Goal: Check status: Check status

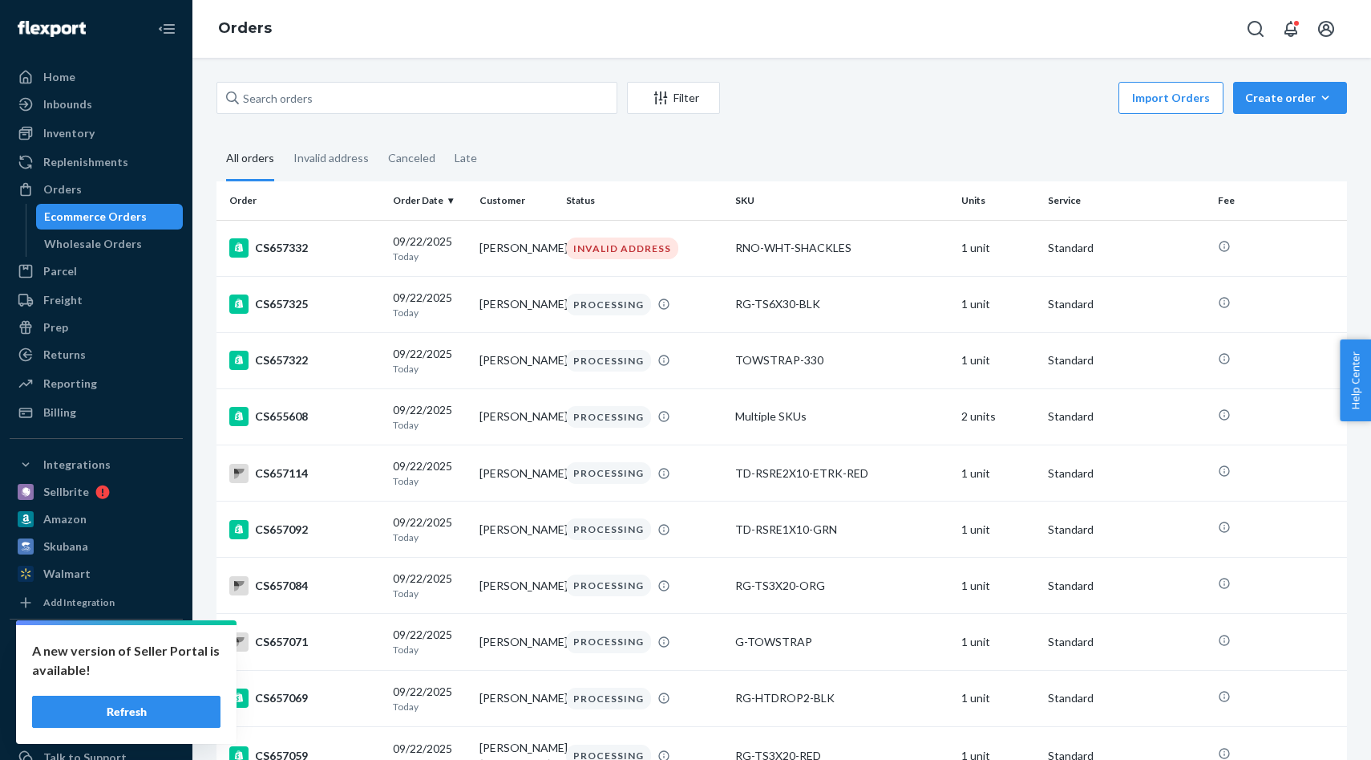
type input "[PERSON_NAME]"
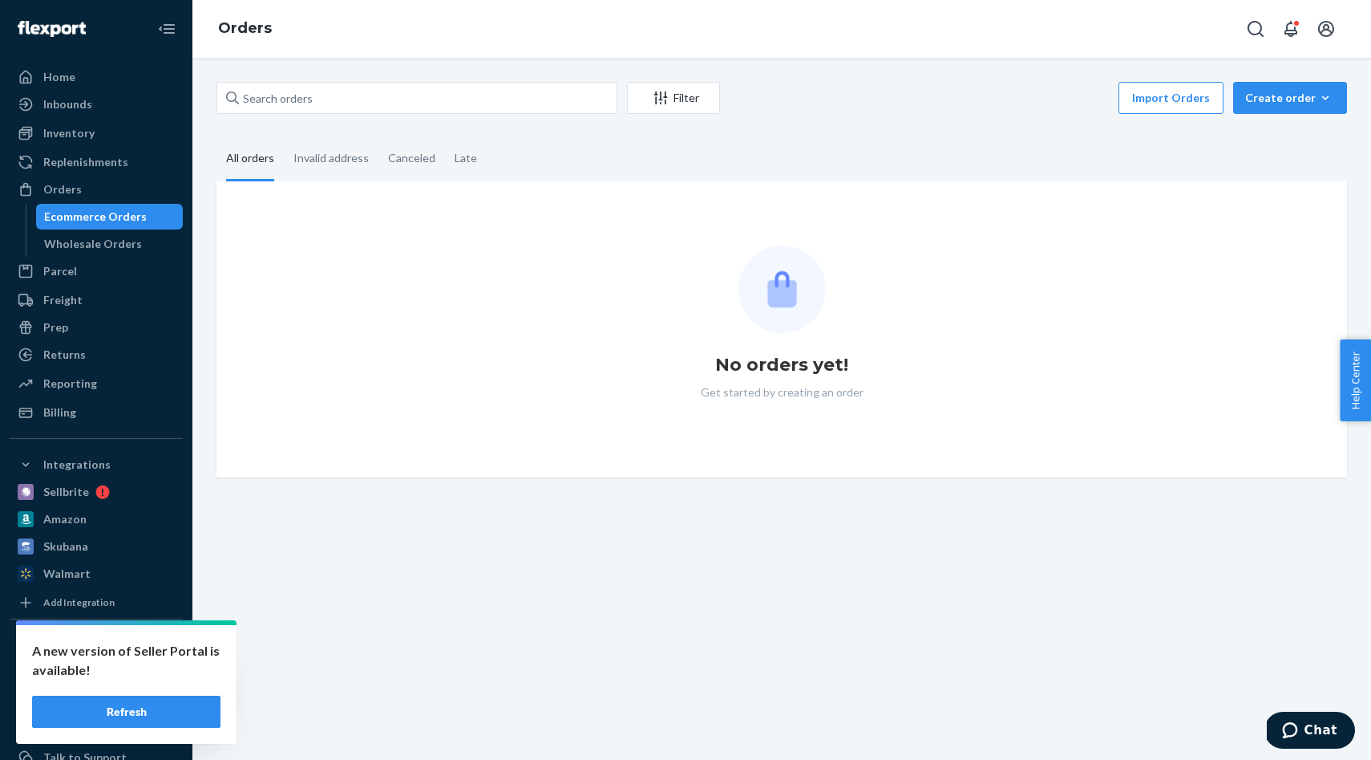
click at [170, 716] on button "Refresh" at bounding box center [126, 711] width 188 height 32
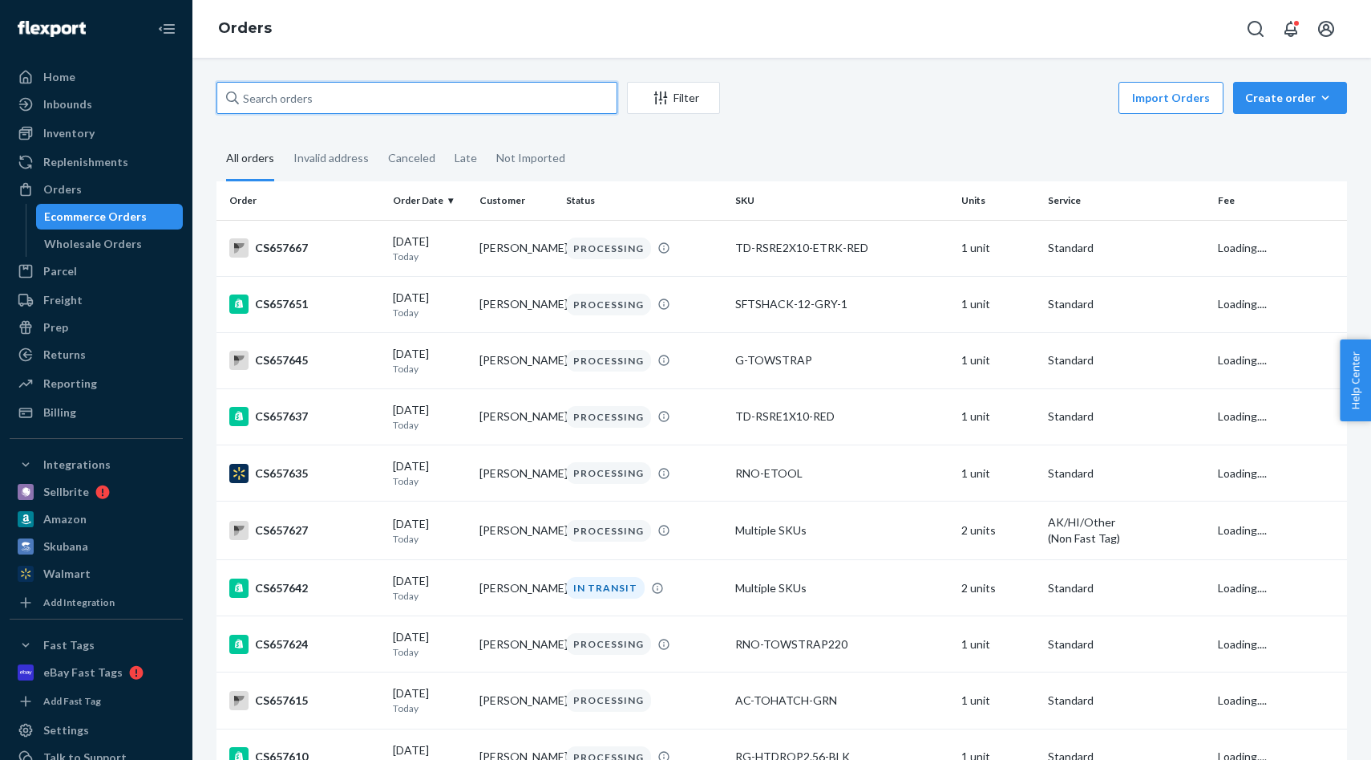
click at [305, 86] on input "text" at bounding box center [417, 98] width 401 height 32
paste input "[PERSON_NAME]"
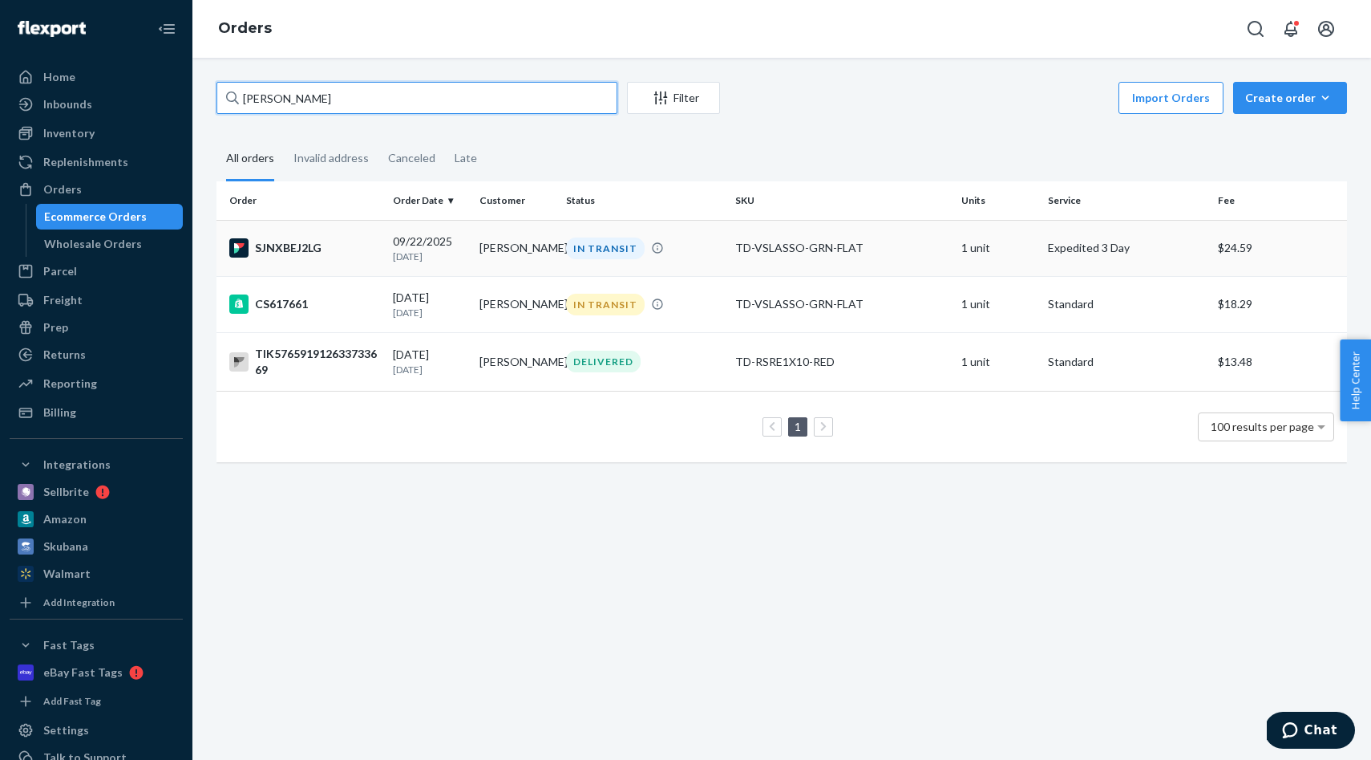
type input "[PERSON_NAME]"
click at [498, 251] on td "[PERSON_NAME]" at bounding box center [516, 248] width 87 height 56
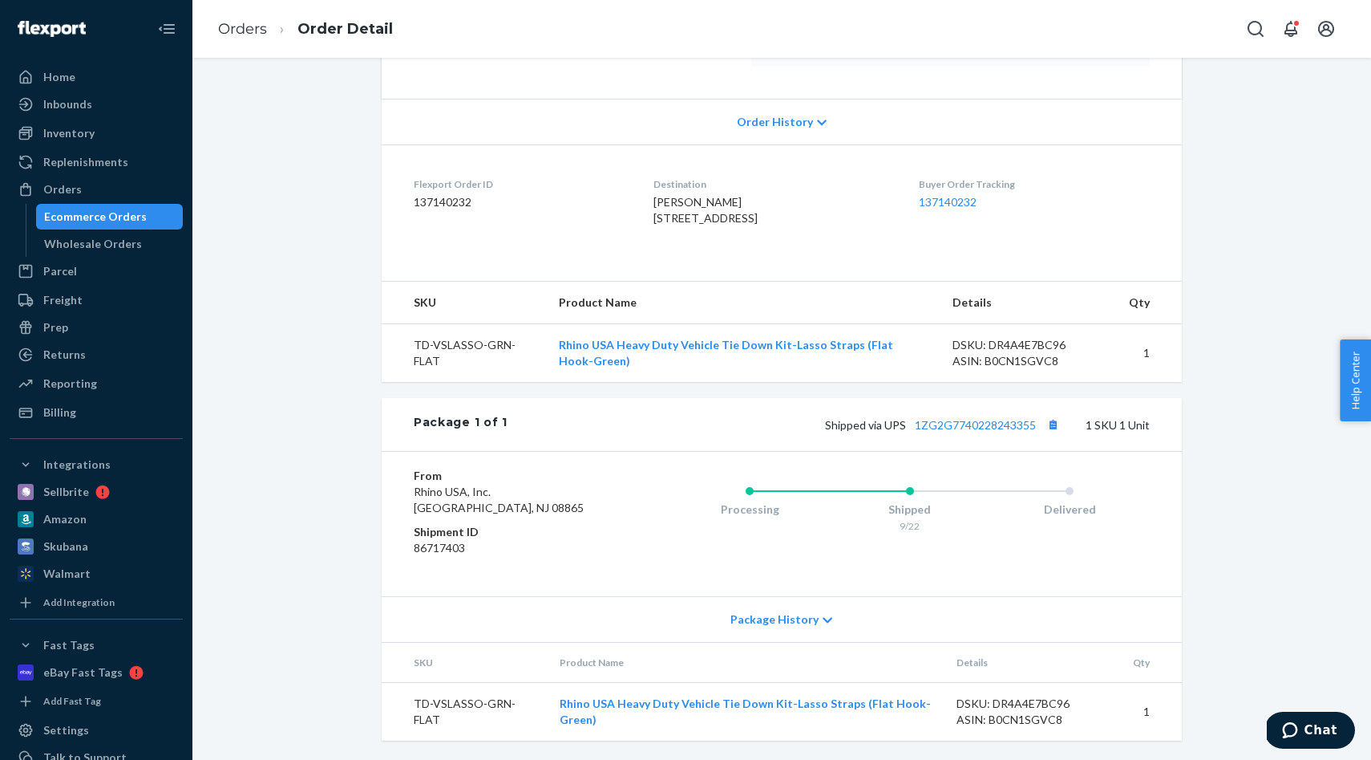
scroll to position [334, 0]
click at [800, 617] on span "Package History" at bounding box center [775, 619] width 88 height 16
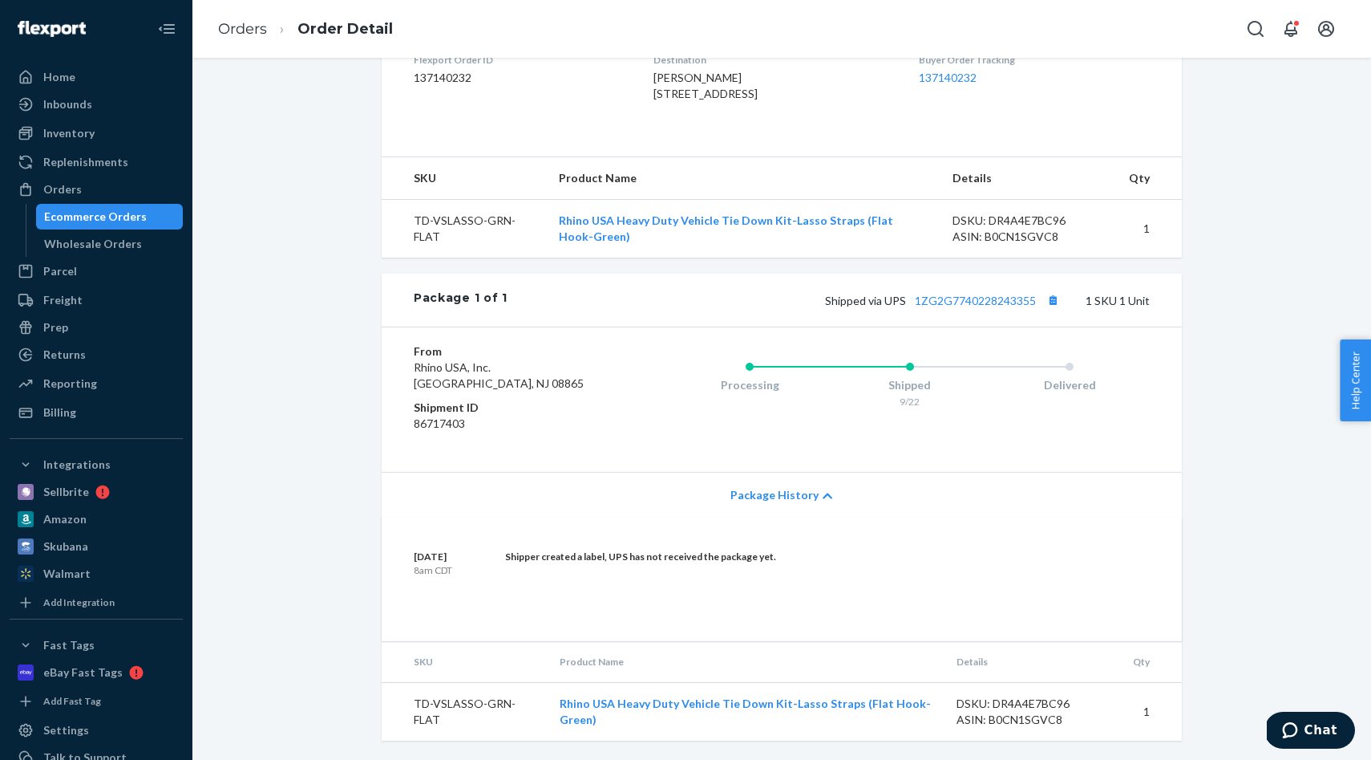
scroll to position [0, 0]
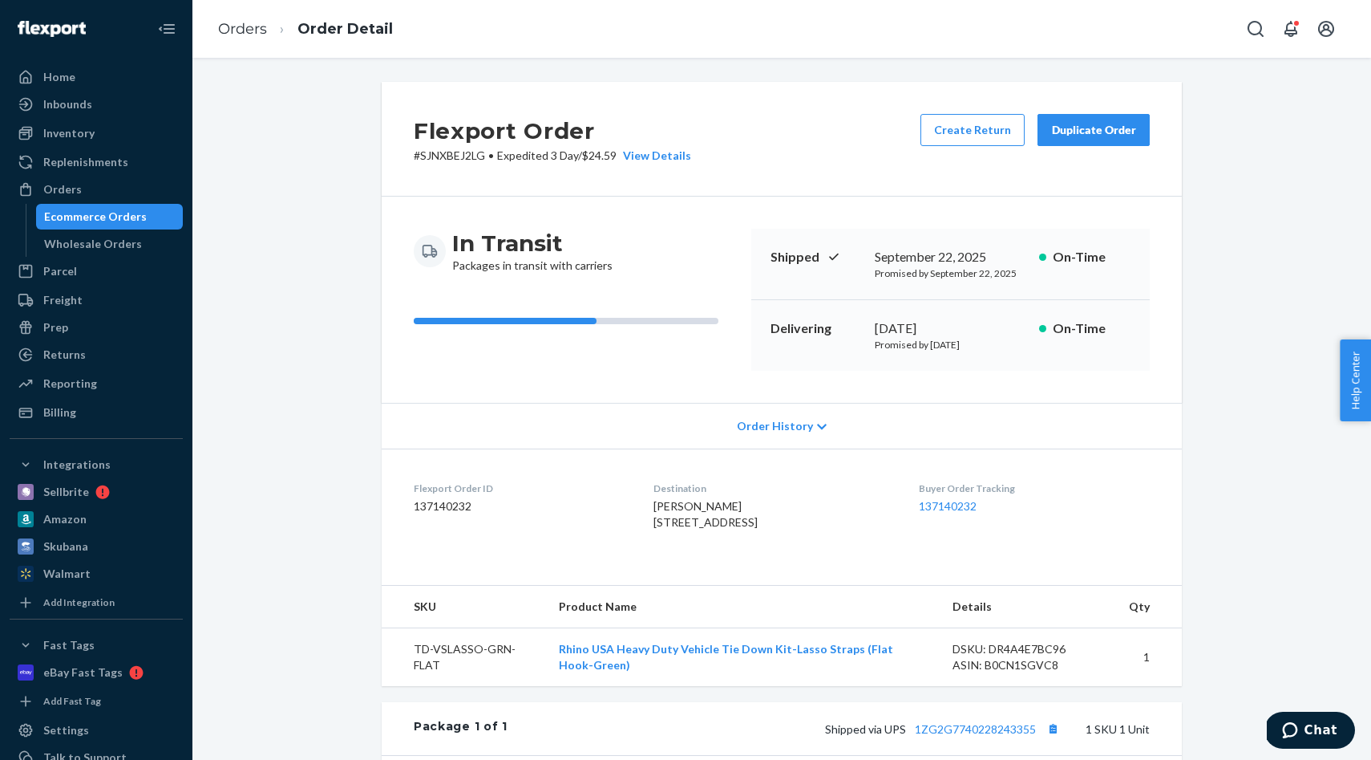
drag, startPoint x: 980, startPoint y: 346, endPoint x: 998, endPoint y: 350, distance: 17.9
click at [999, 350] on p "Promised by [DATE]" at bounding box center [951, 345] width 152 height 14
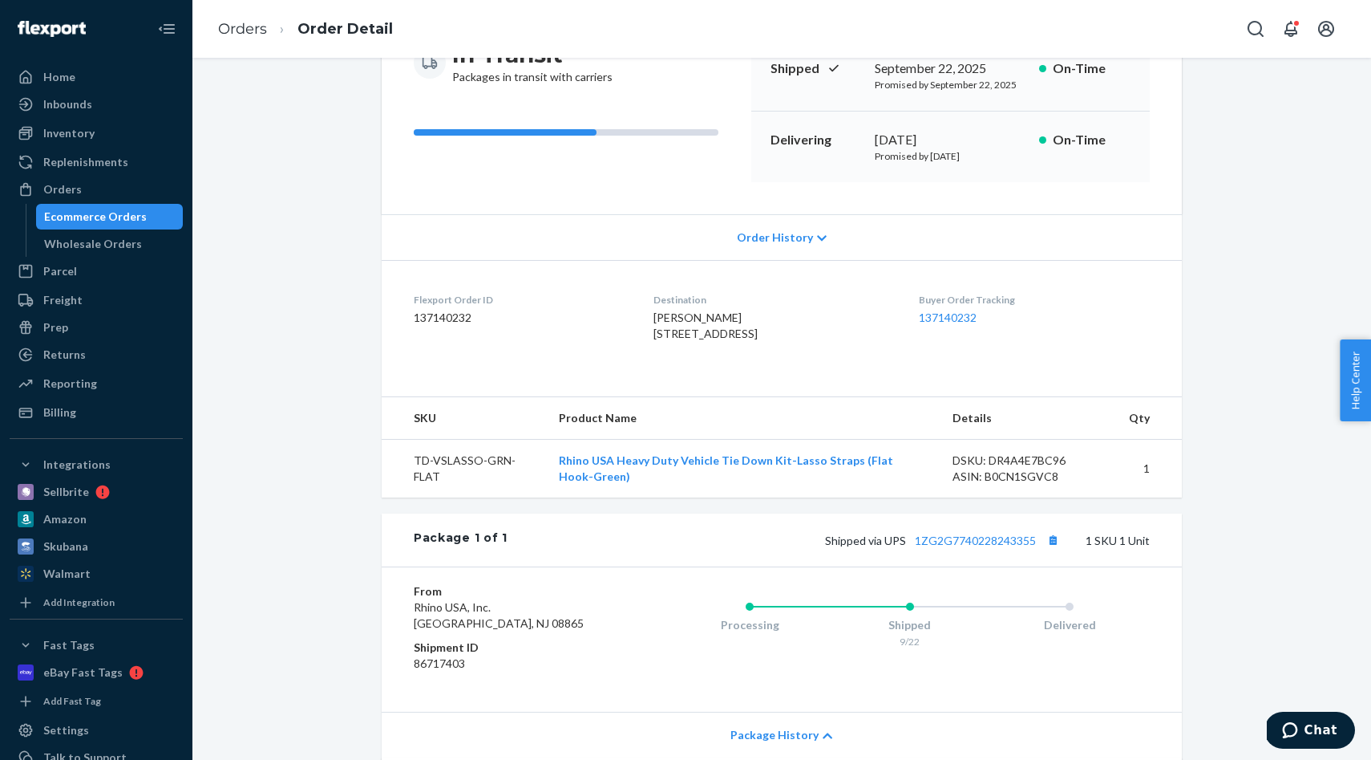
scroll to position [205, 0]
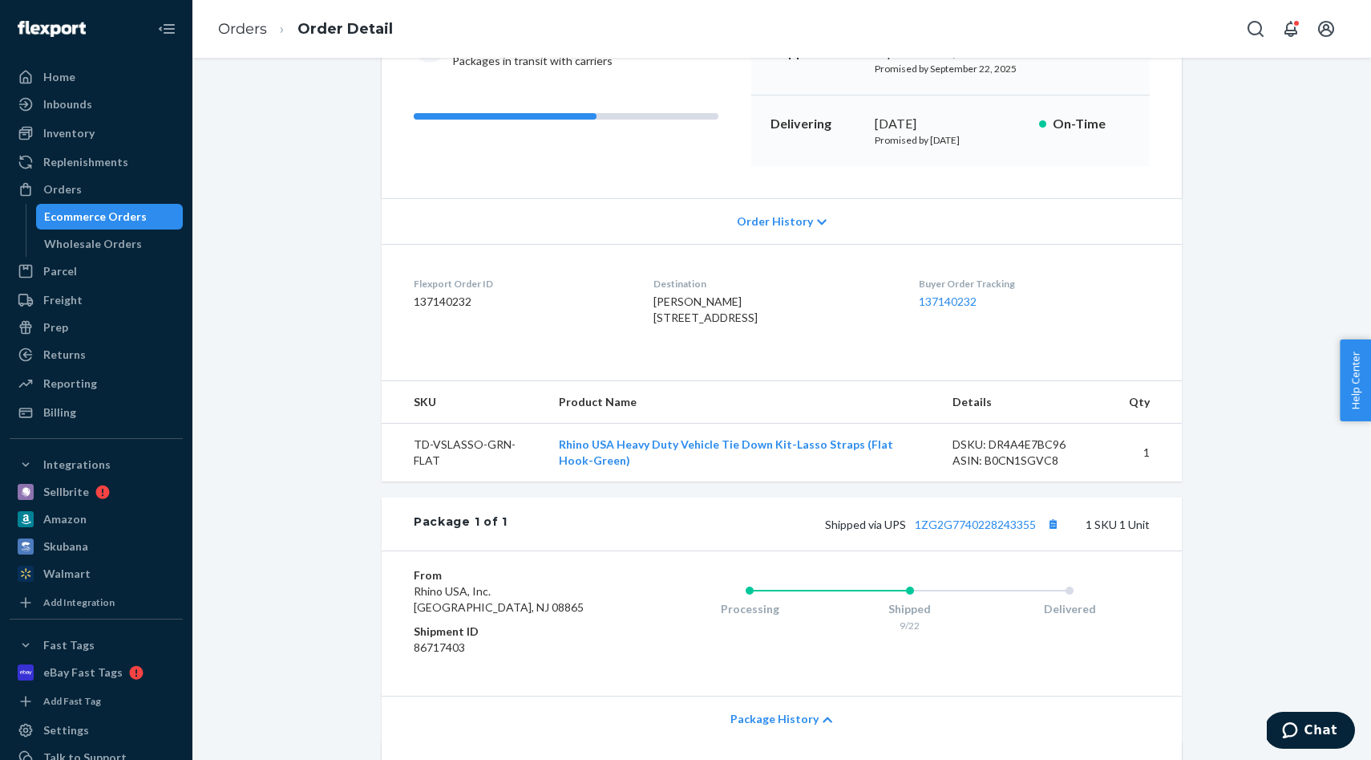
click at [890, 326] on div "[PERSON_NAME] [STREET_ADDRESS]" at bounding box center [773, 310] width 239 height 32
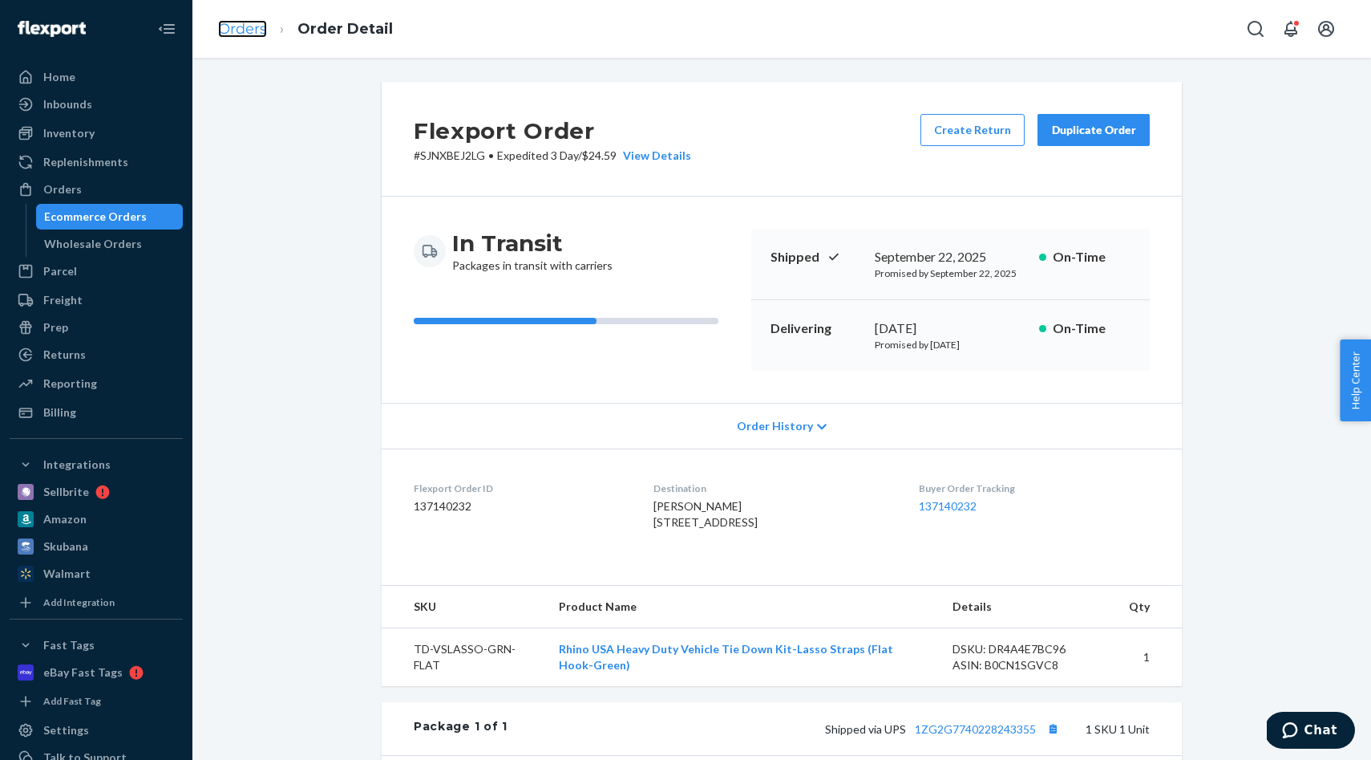
click at [248, 30] on link "Orders" at bounding box center [242, 29] width 49 height 18
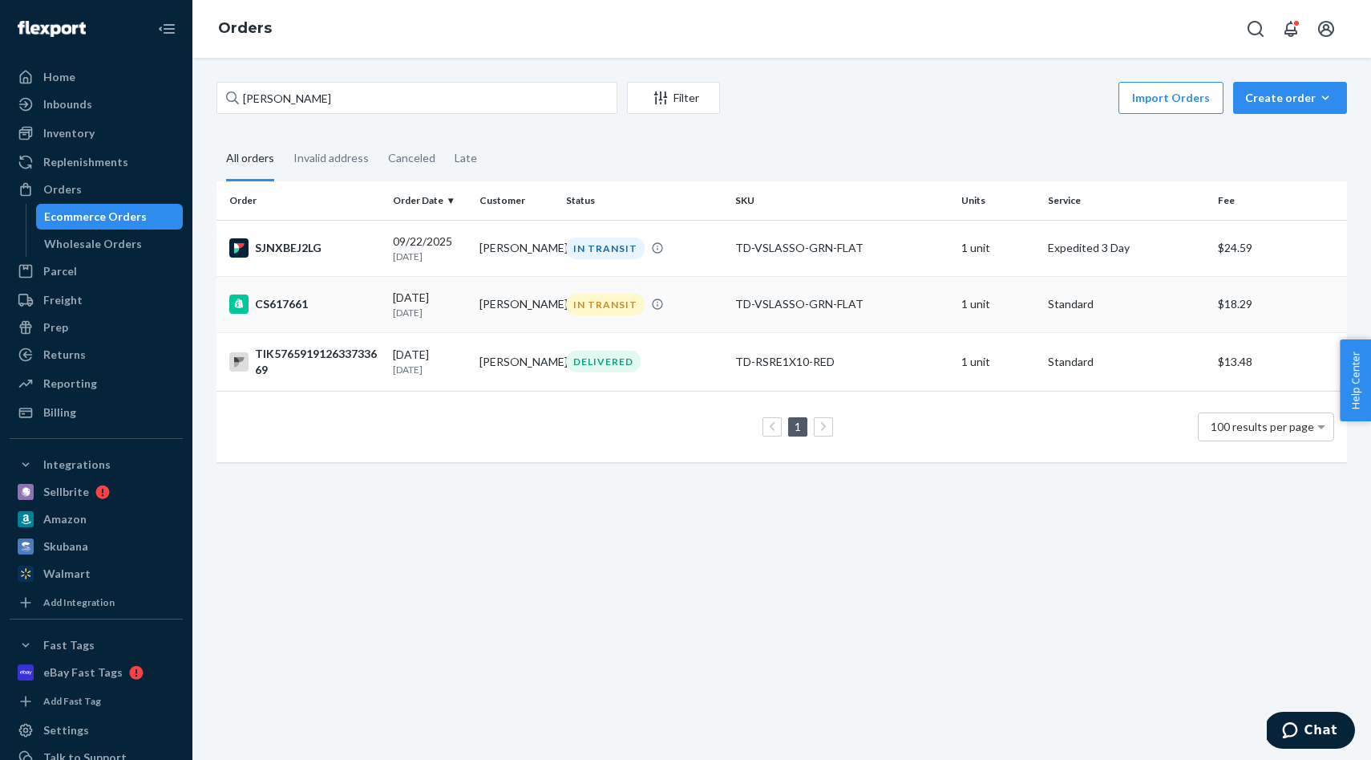
click at [545, 298] on td "[PERSON_NAME]" at bounding box center [516, 304] width 87 height 56
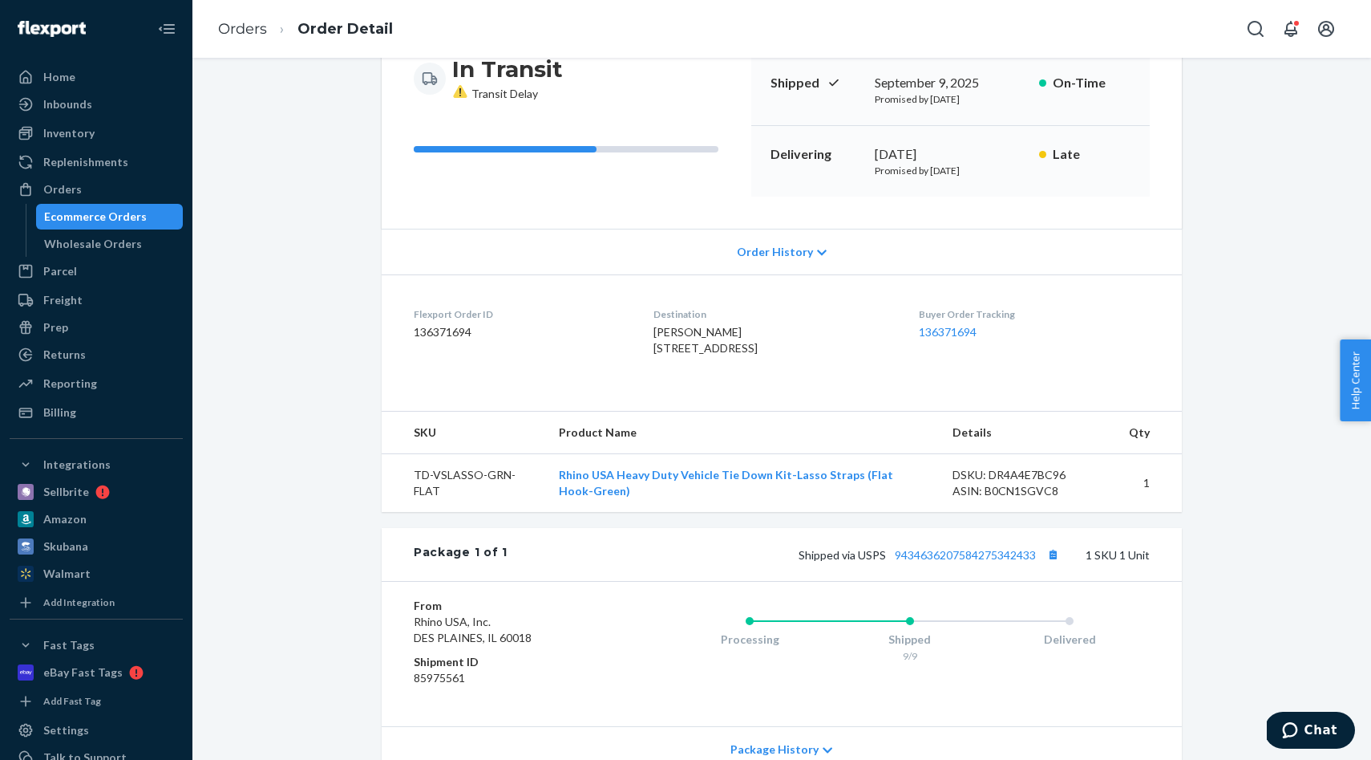
scroll to position [336, 0]
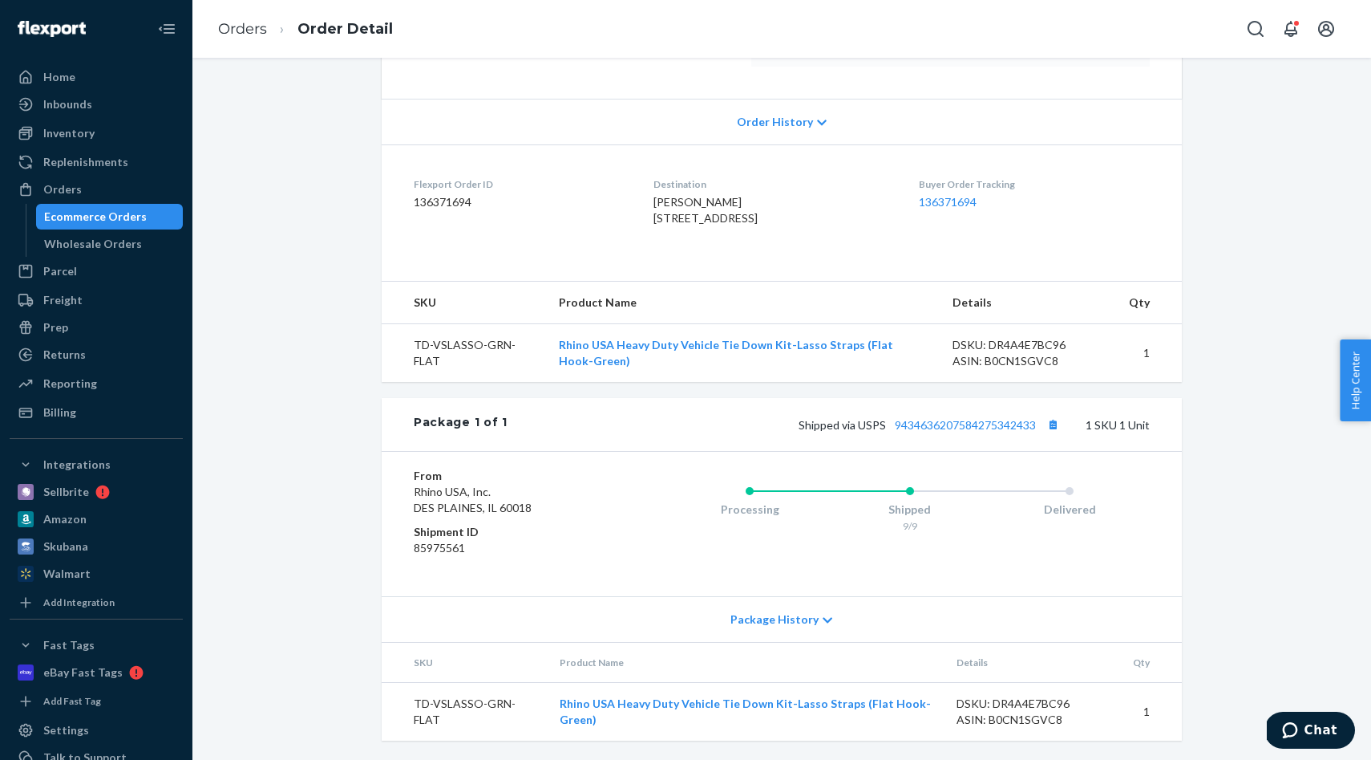
drag, startPoint x: 796, startPoint y: 616, endPoint x: 808, endPoint y: 616, distance: 12.0
click at [796, 616] on span "Package History" at bounding box center [775, 619] width 88 height 16
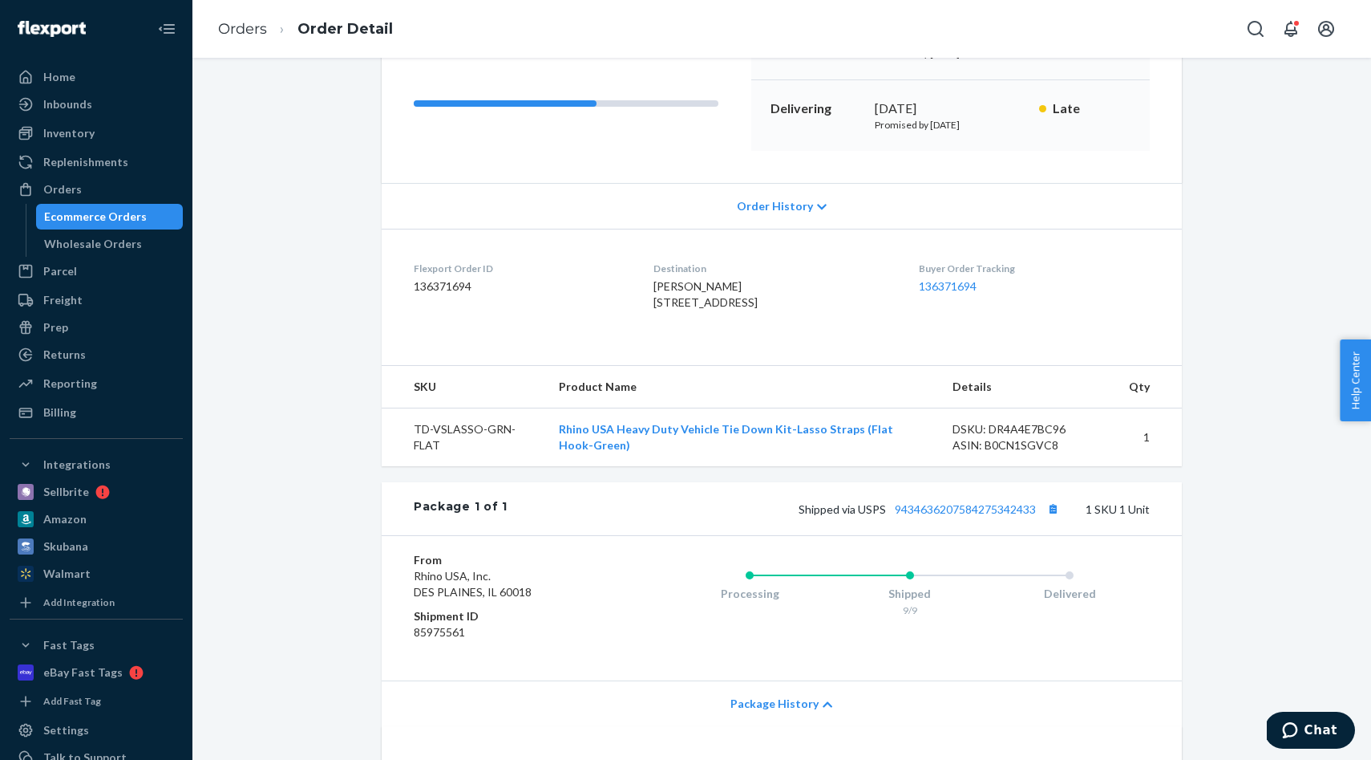
scroll to position [196, 0]
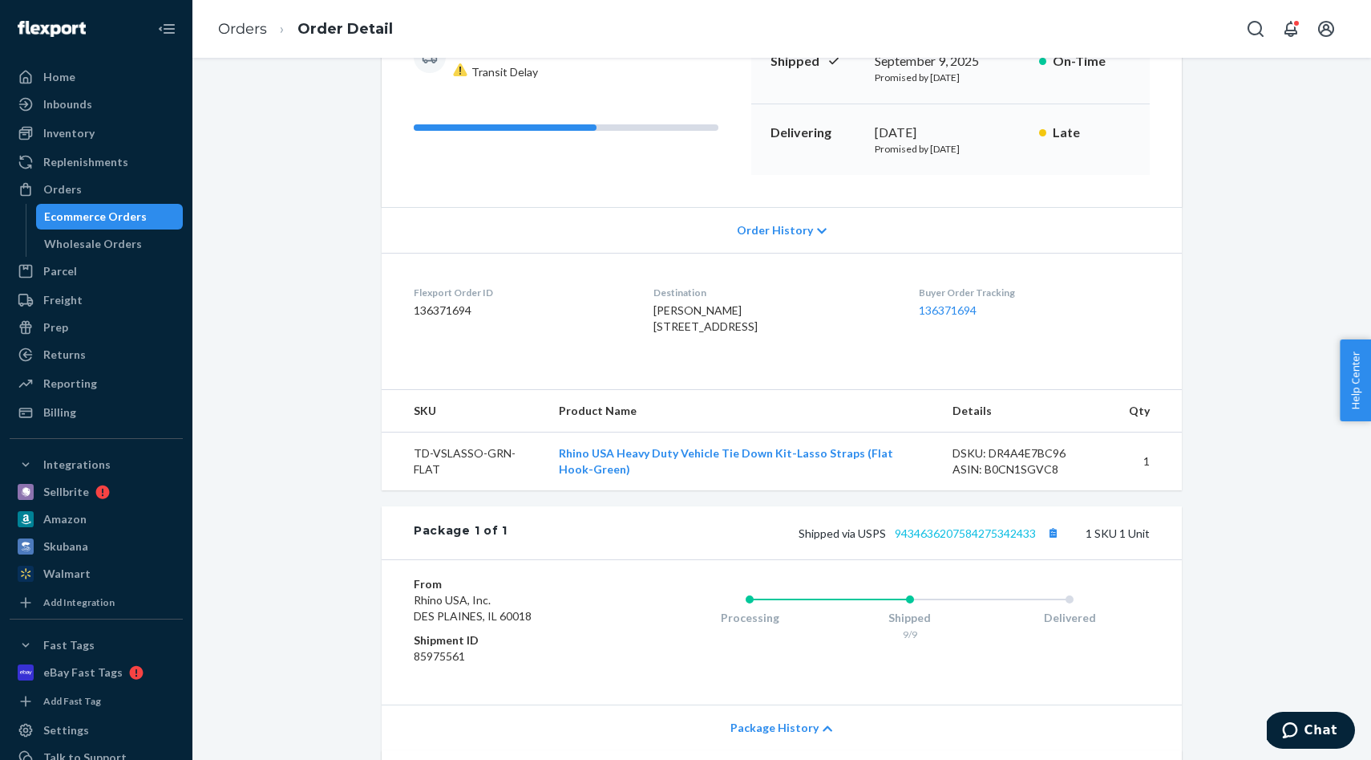
click at [954, 543] on div "Shipped via USPS 9434636207584275342433 1 SKU 1 Unit" at bounding box center [829, 532] width 642 height 21
click at [968, 540] on link "9434636207584275342433" at bounding box center [965, 533] width 141 height 14
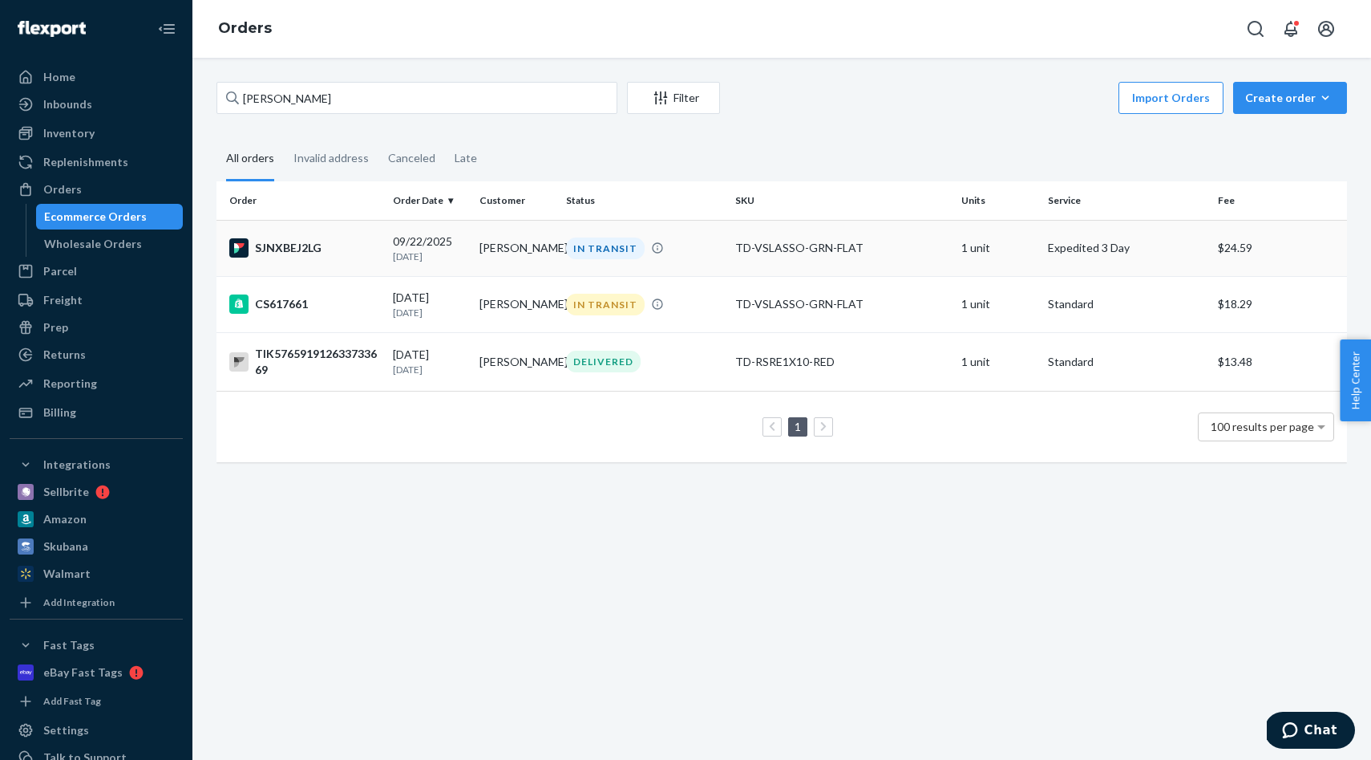
click at [506, 257] on td "[PERSON_NAME]" at bounding box center [516, 248] width 87 height 56
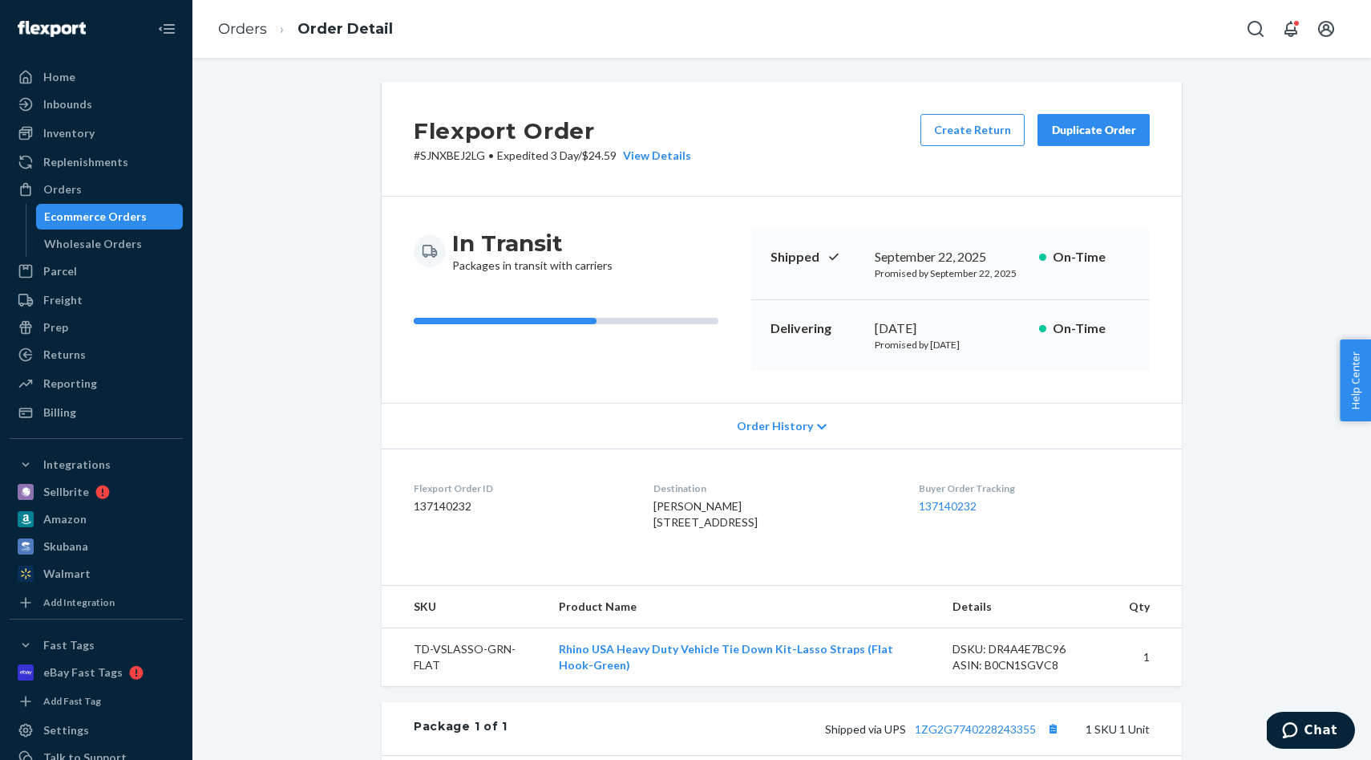
scroll to position [16, 0]
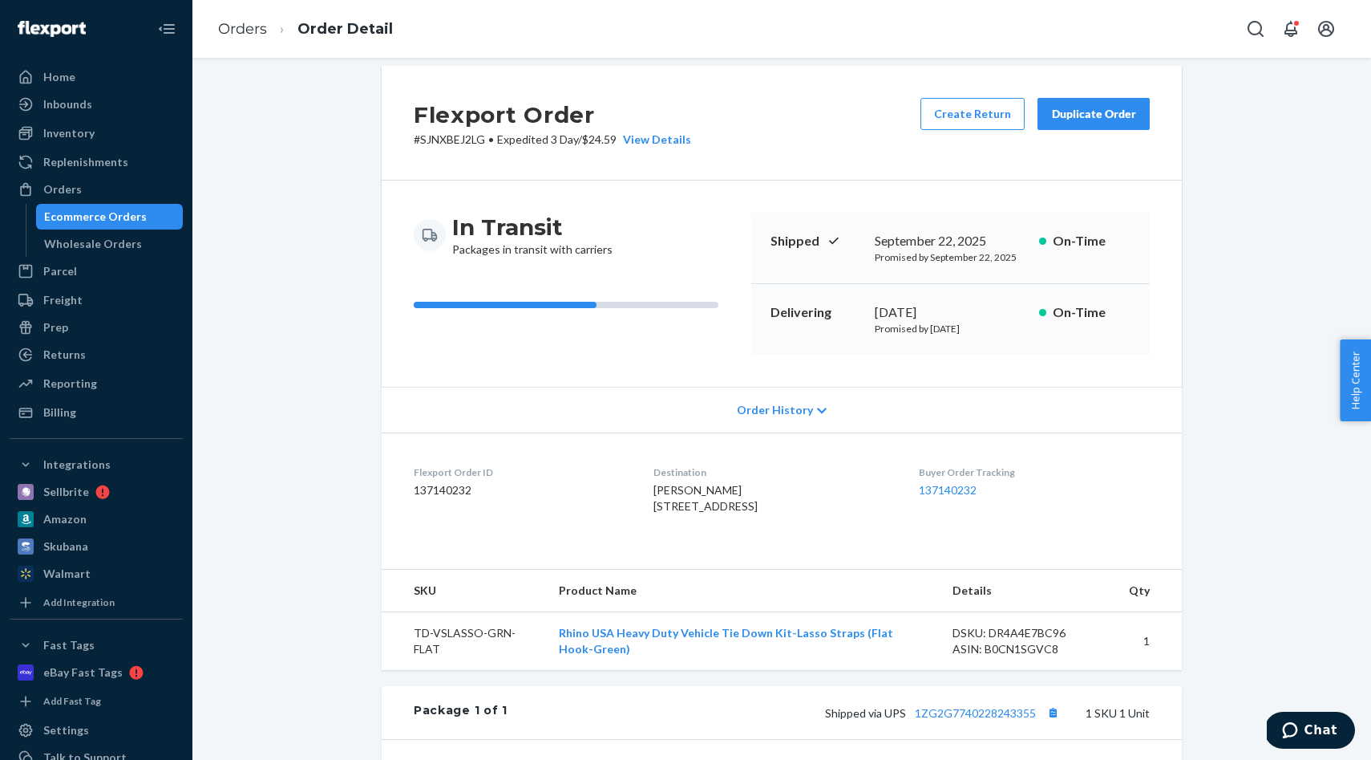
click at [796, 407] on span "Order History" at bounding box center [775, 410] width 76 height 16
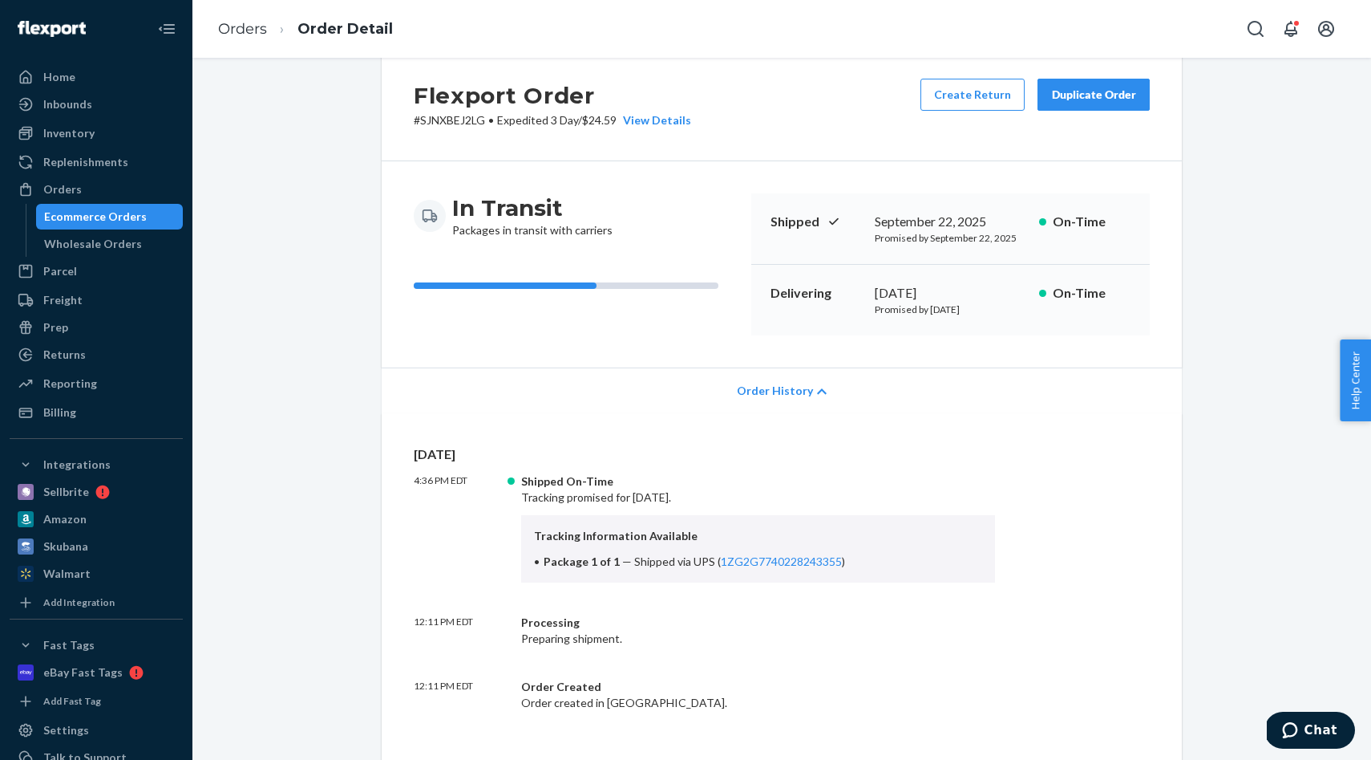
scroll to position [38, 0]
click at [796, 387] on span "Order History" at bounding box center [775, 387] width 76 height 16
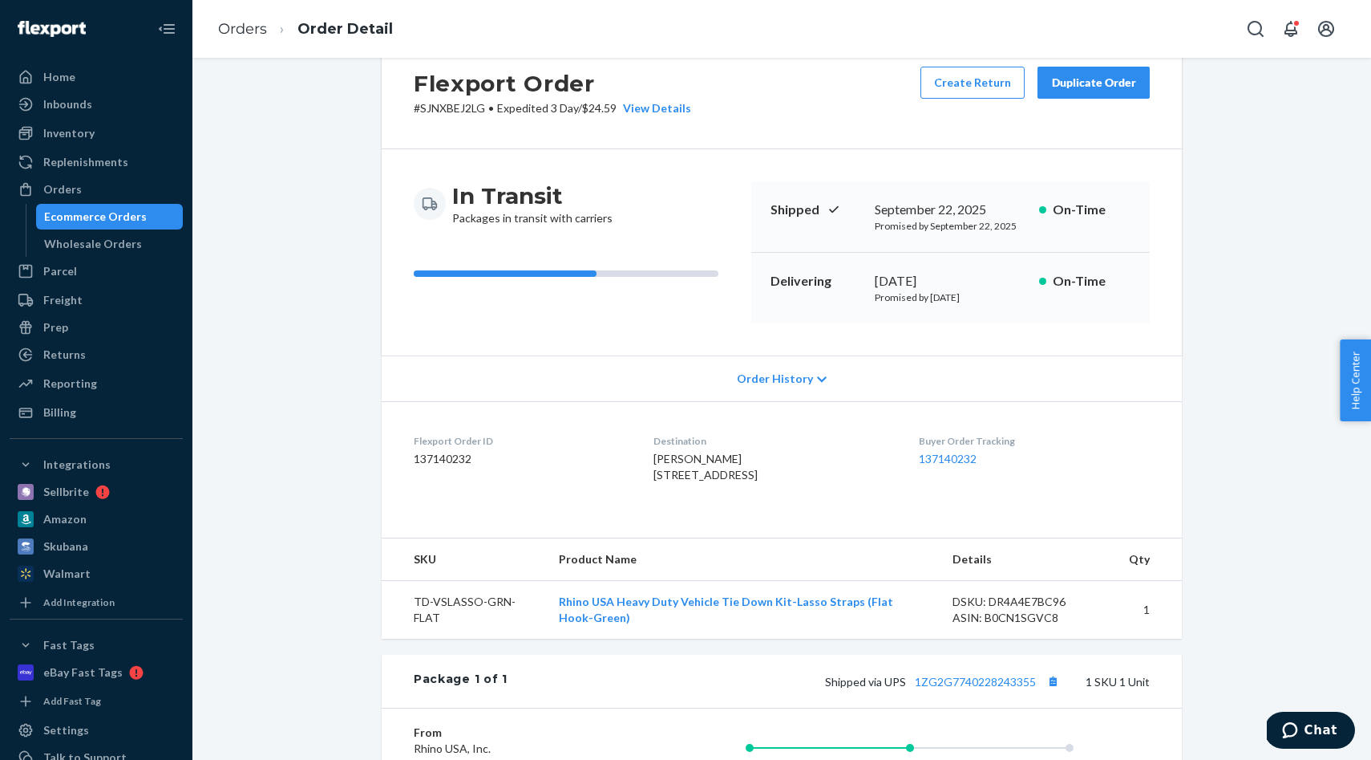
scroll to position [0, 0]
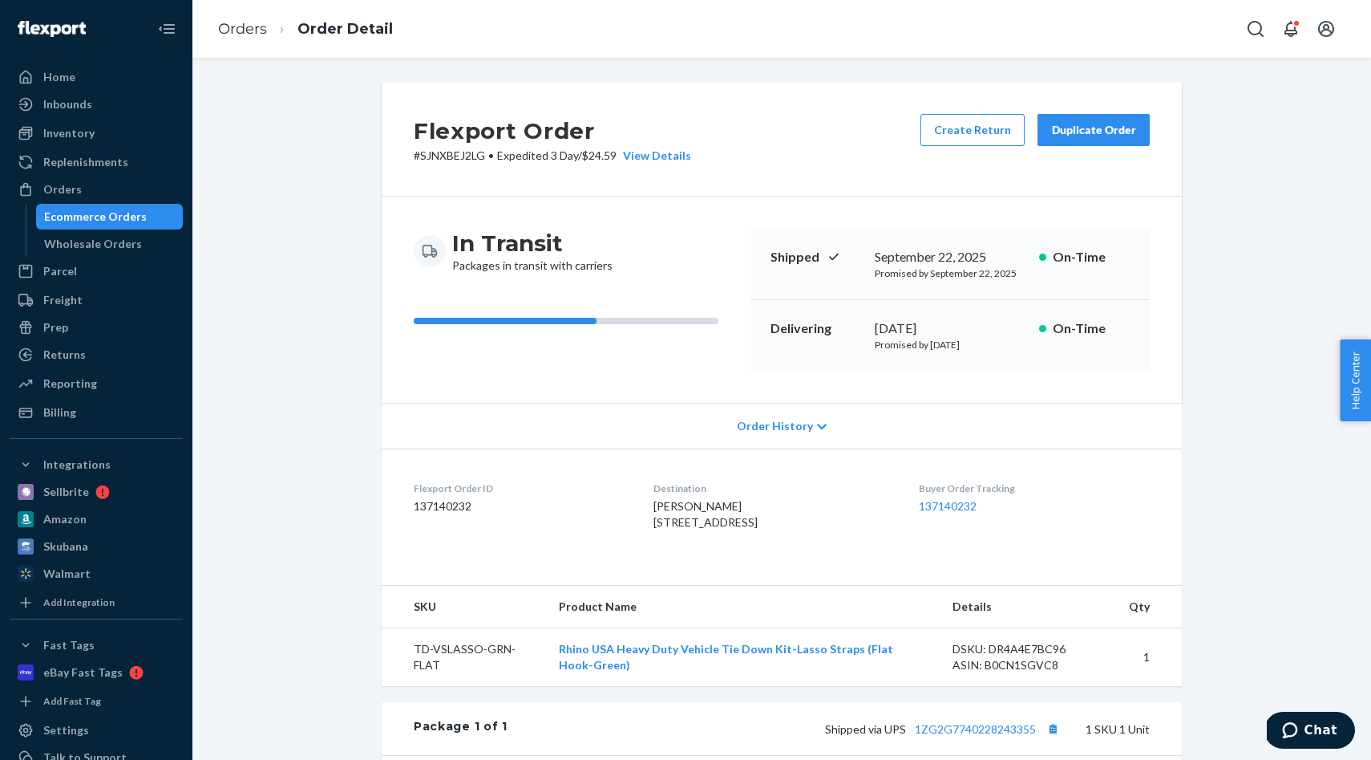
drag, startPoint x: 986, startPoint y: 343, endPoint x: 882, endPoint y: 257, distance: 134.4
click at [882, 257] on div "Shipped September 22, 2025 Promised by September 22, 2025 On-Time Delivering Se…" at bounding box center [951, 300] width 399 height 142
click at [915, 272] on p "Promised by September 22, 2025" at bounding box center [951, 273] width 152 height 14
click at [472, 155] on p "# SJNXBEJ2LG • Expedited 3 Day / $24.59 View Details" at bounding box center [553, 156] width 278 height 16
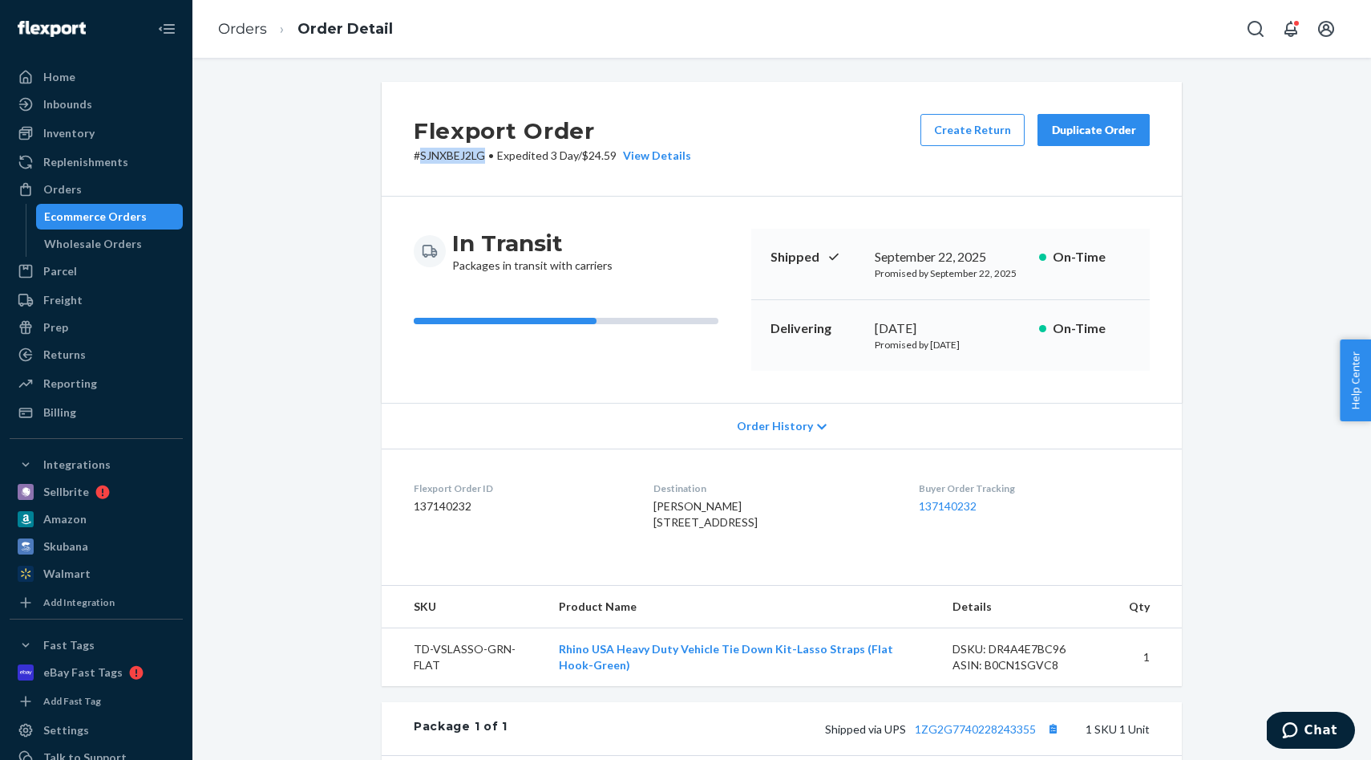
copy p "SJNXBEJ2LG"
click at [573, 173] on div "Flexport Order # SJNXBEJ2LG • Expedited 3 Day / $24.59 View Details Create Retu…" at bounding box center [782, 139] width 800 height 115
drag, startPoint x: 642, startPoint y: 217, endPoint x: 662, endPoint y: 229, distance: 23.4
click at [642, 217] on div "In Transit Packages in transit with carriers Shipped September 22, 2025 Promise…" at bounding box center [782, 299] width 800 height 206
click at [452, 157] on p "# SJNXBEJ2LG • Expedited 3 Day / $24.59 View Details" at bounding box center [553, 156] width 278 height 16
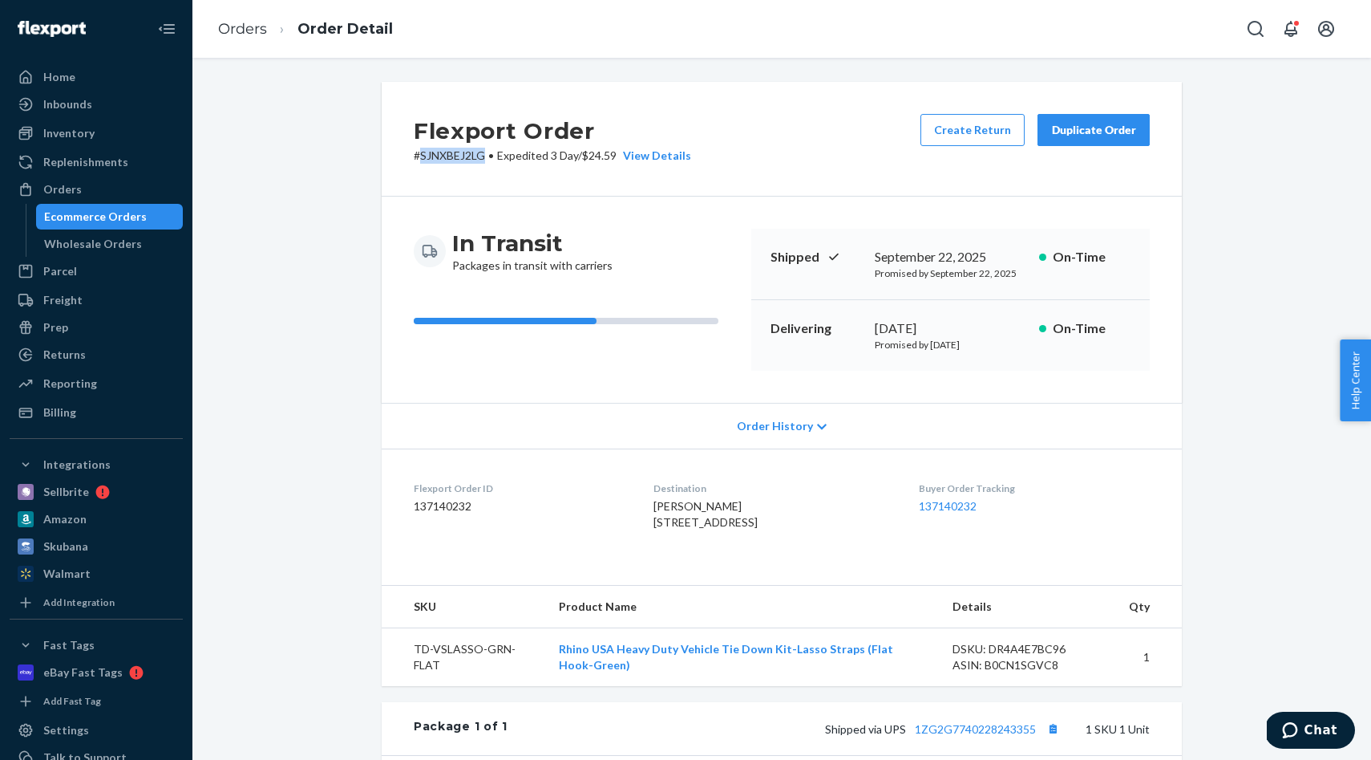
click at [452, 157] on p "# SJNXBEJ2LG • Expedited 3 Day / $24.59 View Details" at bounding box center [553, 156] width 278 height 16
copy p "SJNXBEJ2LG"
click at [249, 22] on link "Orders" at bounding box center [242, 29] width 49 height 18
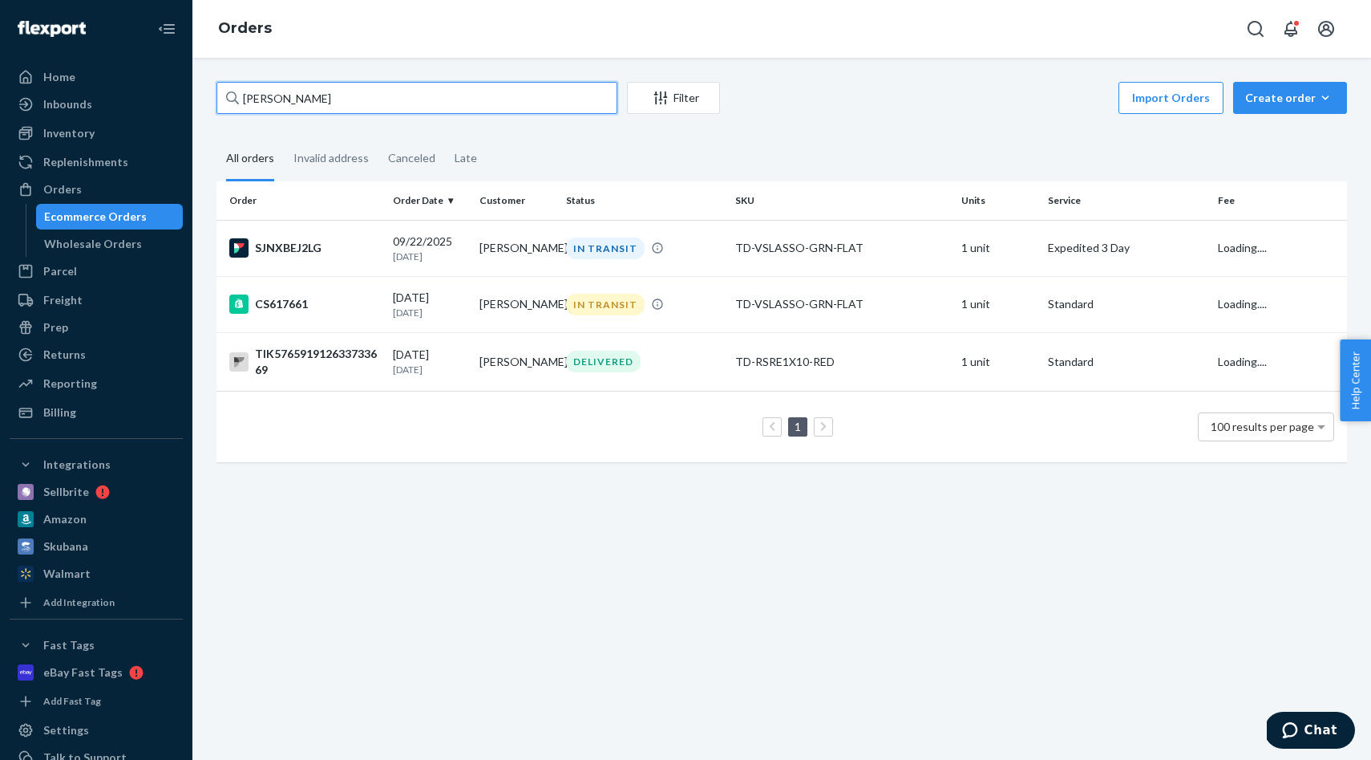
click at [350, 104] on input "[PERSON_NAME]" at bounding box center [417, 98] width 401 height 32
paste input "S657501"
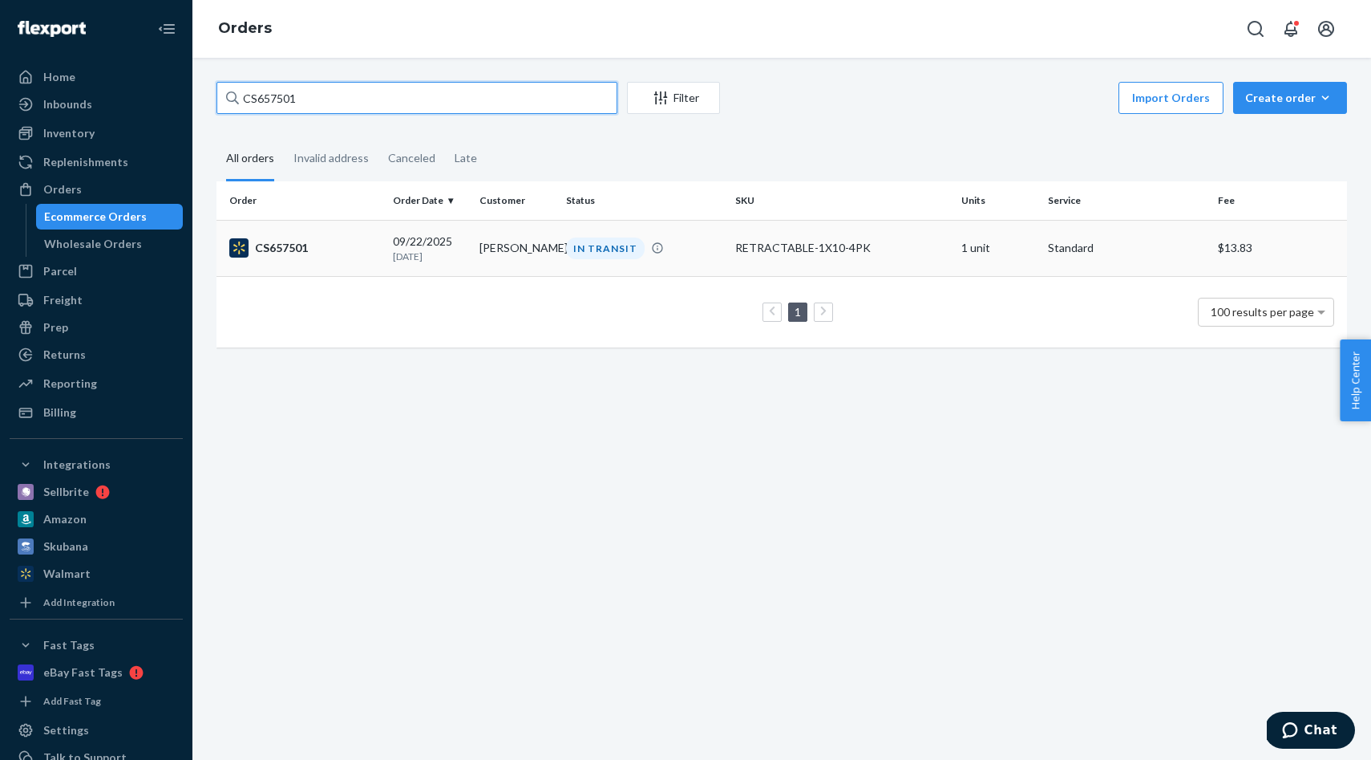
type input "CS657501"
click at [510, 251] on td "Ashley Kirksey" at bounding box center [516, 248] width 87 height 56
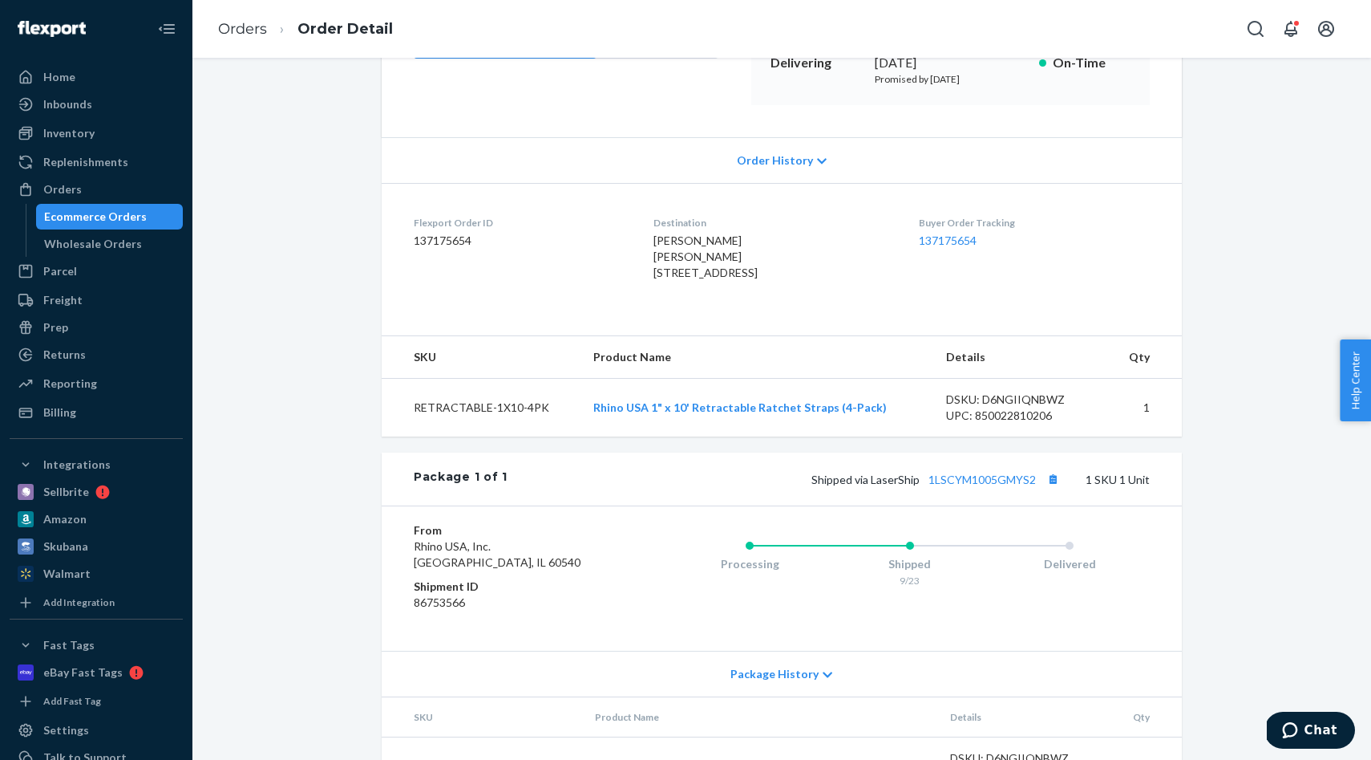
scroll to position [352, 0]
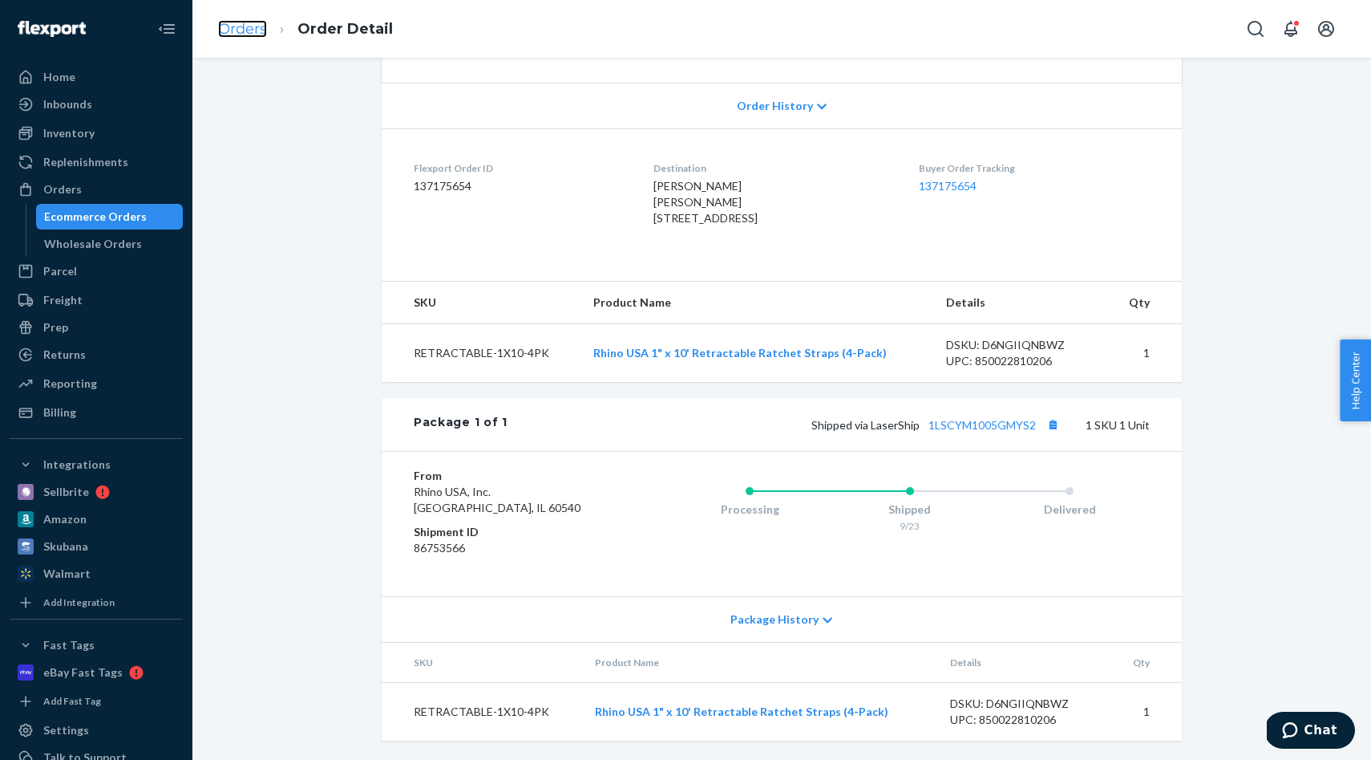
click at [230, 29] on link "Orders" at bounding box center [242, 29] width 49 height 18
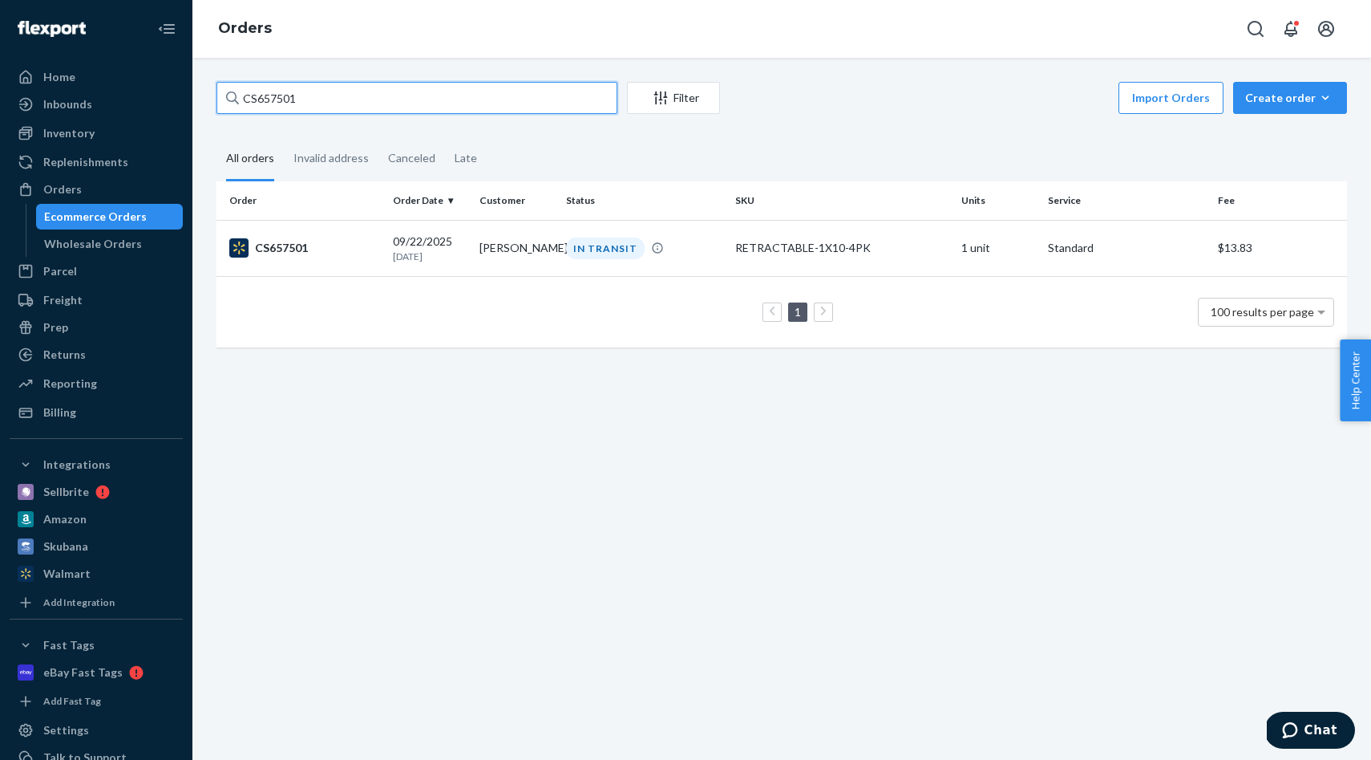
click at [346, 108] on input "CS657501" at bounding box center [417, 98] width 401 height 32
click at [345, 108] on input "CS657501" at bounding box center [417, 98] width 401 height 32
paste input "90"
type input "CS657590"
click at [565, 241] on div "PROCESSING" at bounding box center [645, 248] width 164 height 22
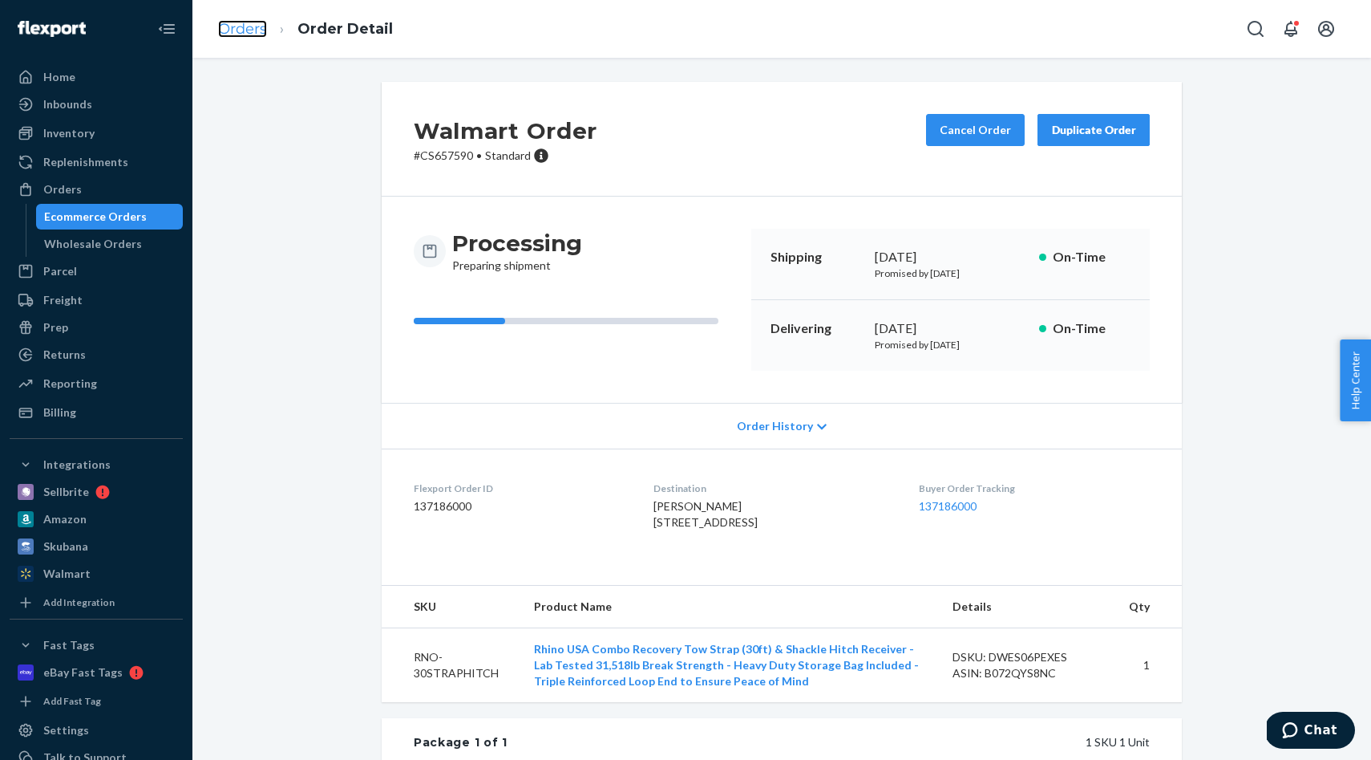
click at [251, 24] on link "Orders" at bounding box center [242, 29] width 49 height 18
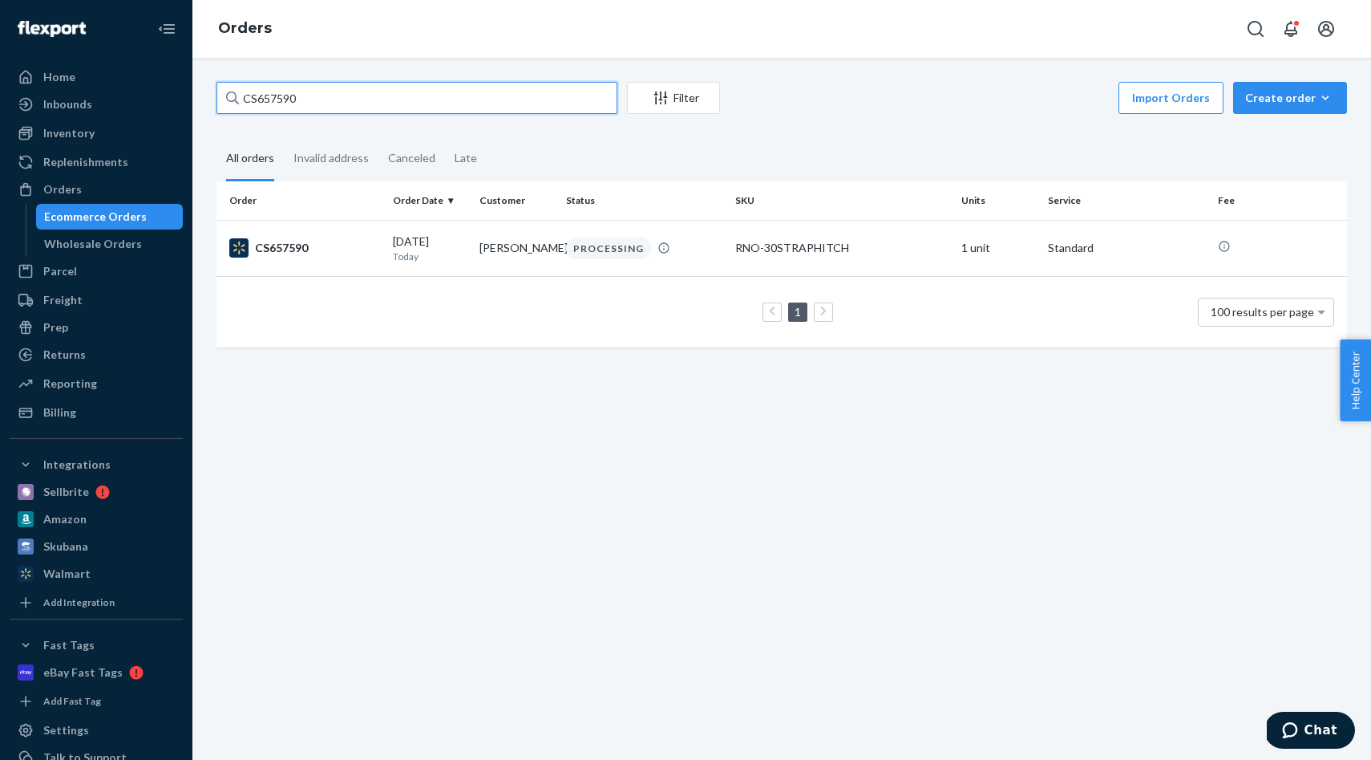
click at [369, 103] on input "CS657590" at bounding box center [417, 98] width 401 height 32
paste input "635"
type input "CS657635"
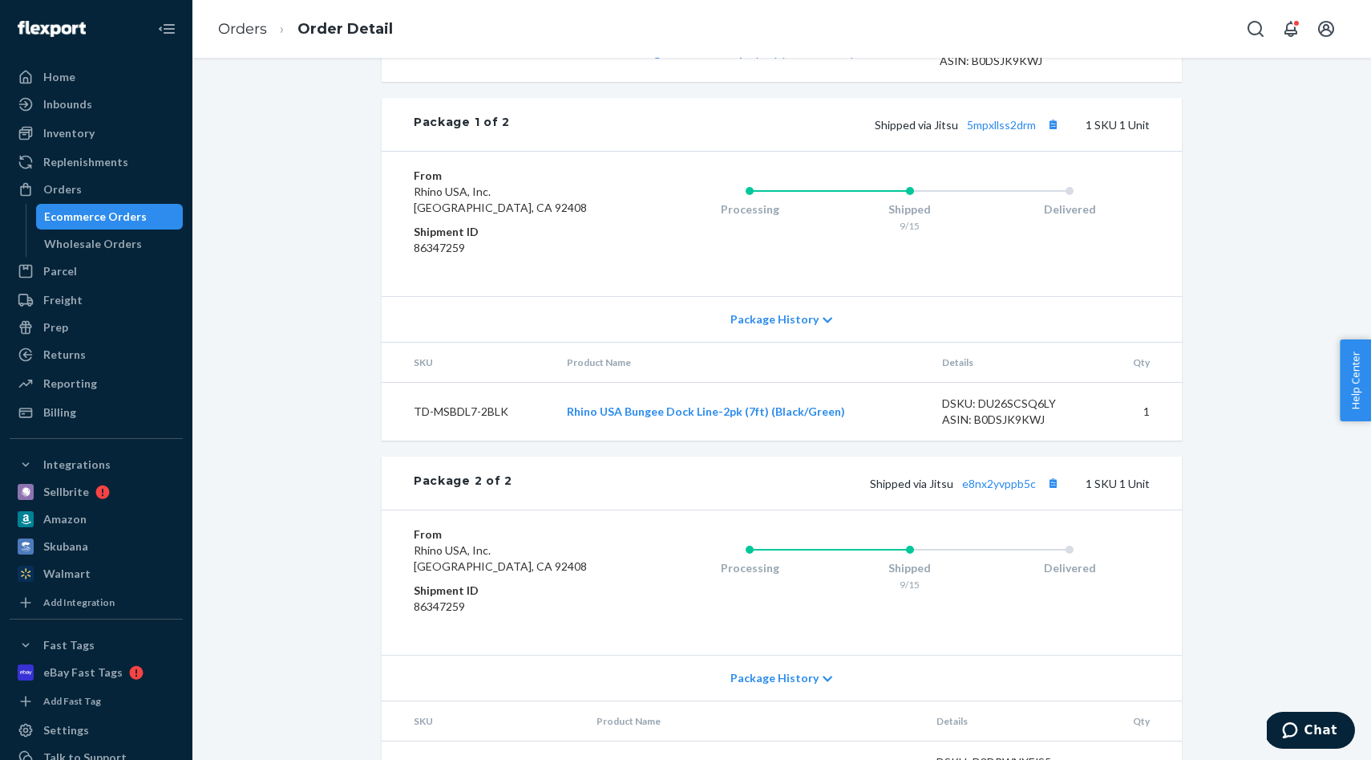
scroll to position [728, 0]
